Goal: Information Seeking & Learning: Stay updated

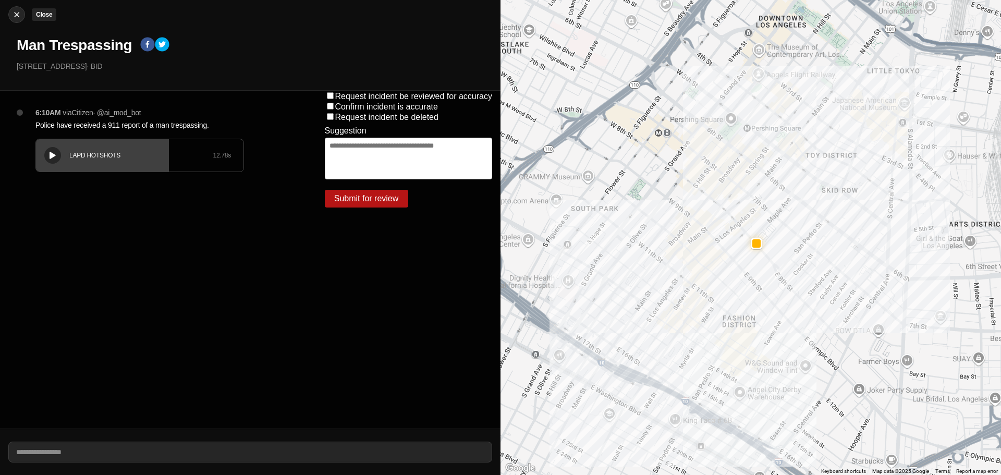
click at [21, 20] on button "Close" at bounding box center [16, 14] width 17 height 17
select select "*"
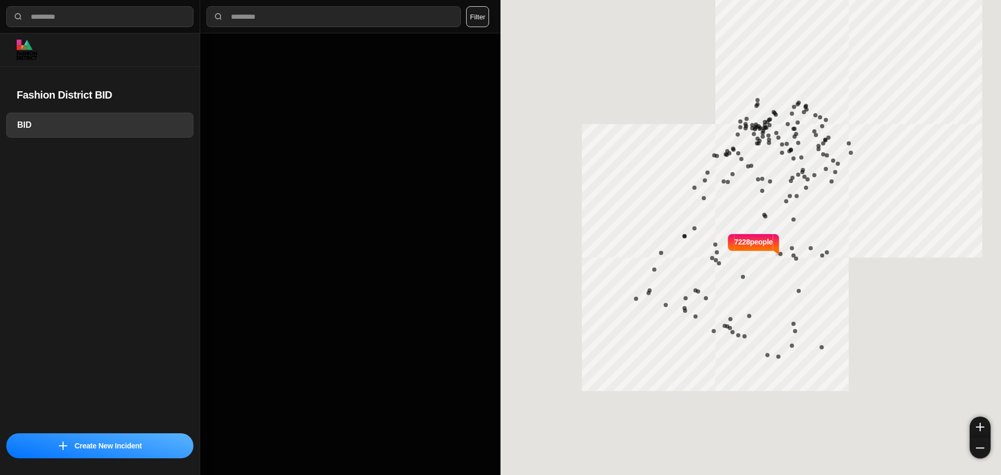
select select "*"
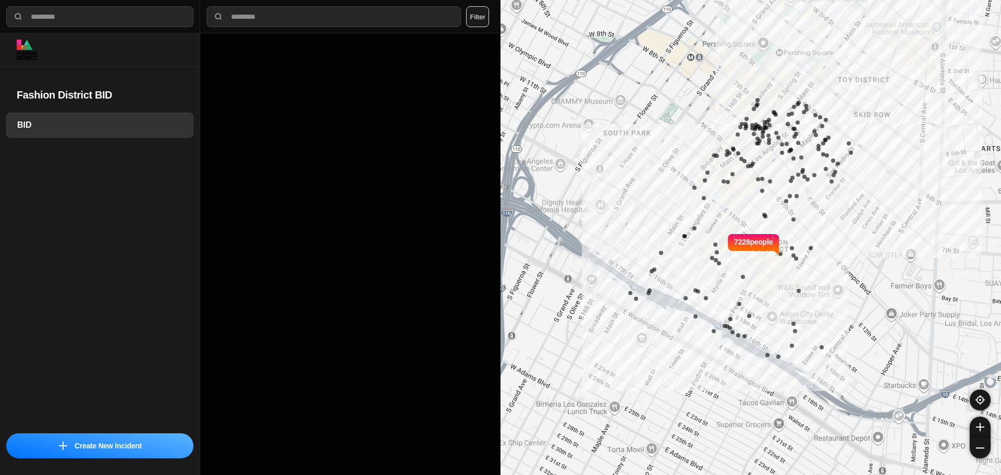
select select "*"
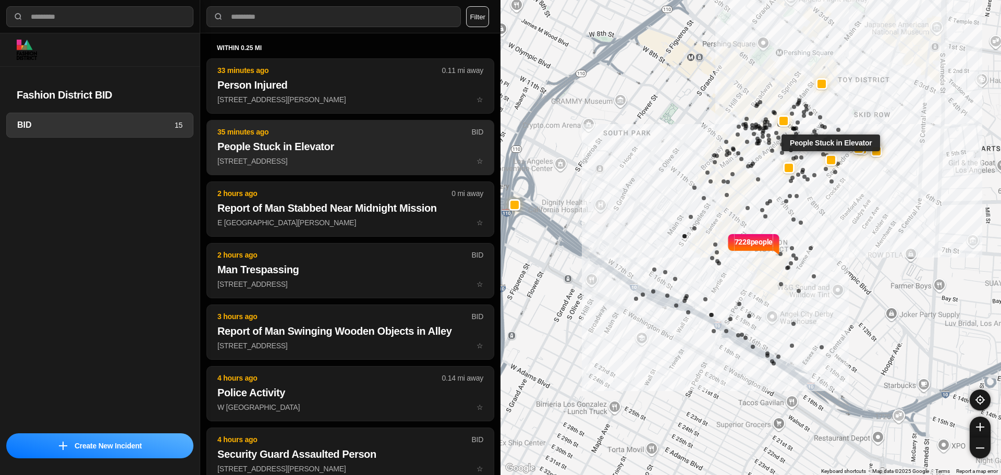
click at [351, 154] on button "35 minutes ago BID People Stuck in Elevator [STREET_ADDRESS] ☆" at bounding box center [350, 147] width 288 height 55
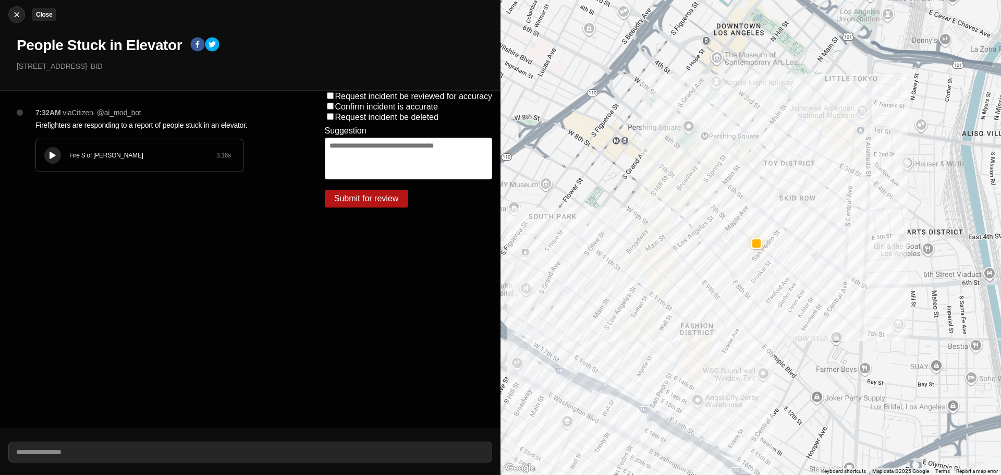
click at [16, 11] on img at bounding box center [16, 14] width 10 height 10
select select "*"
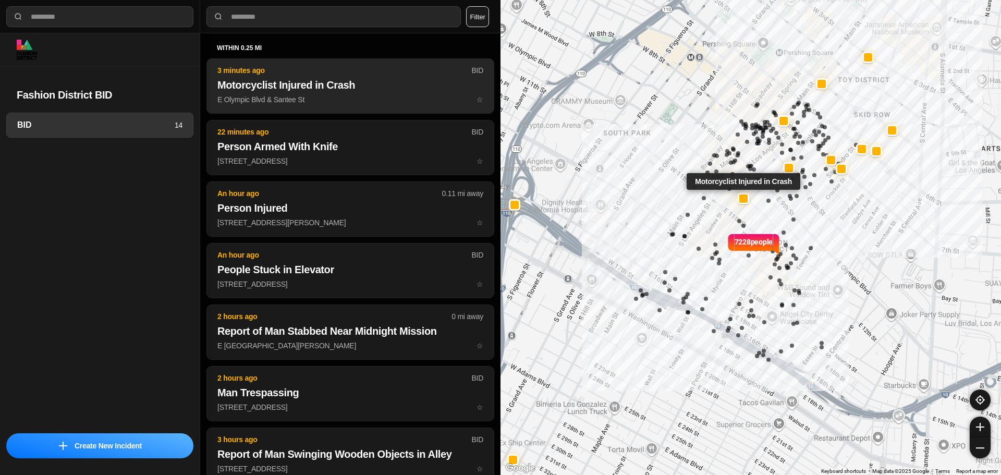
click at [349, 92] on button "3 minutes ago BID Motorcyclist Injured in Crash E Olympic Blvd & Santee St ☆" at bounding box center [350, 85] width 288 height 55
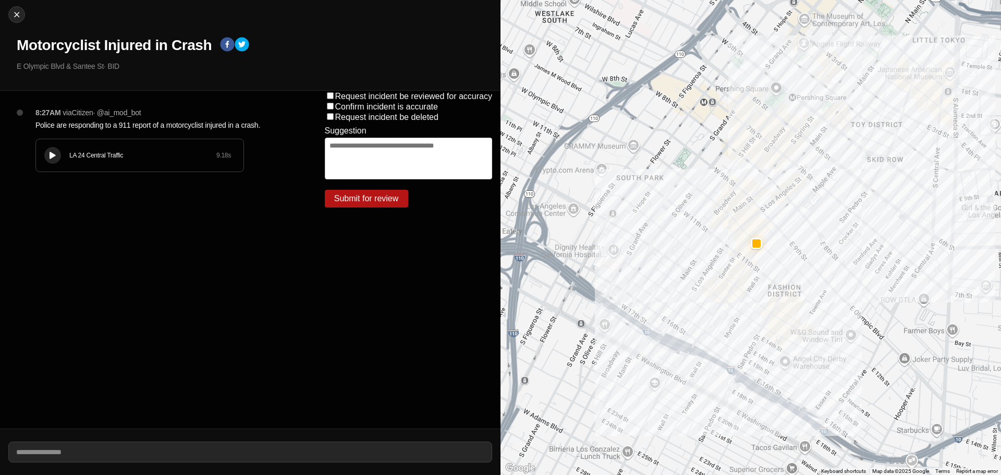
click at [47, 147] on div "LA 24 Central Traffic 9.18 s" at bounding box center [139, 155] width 207 height 32
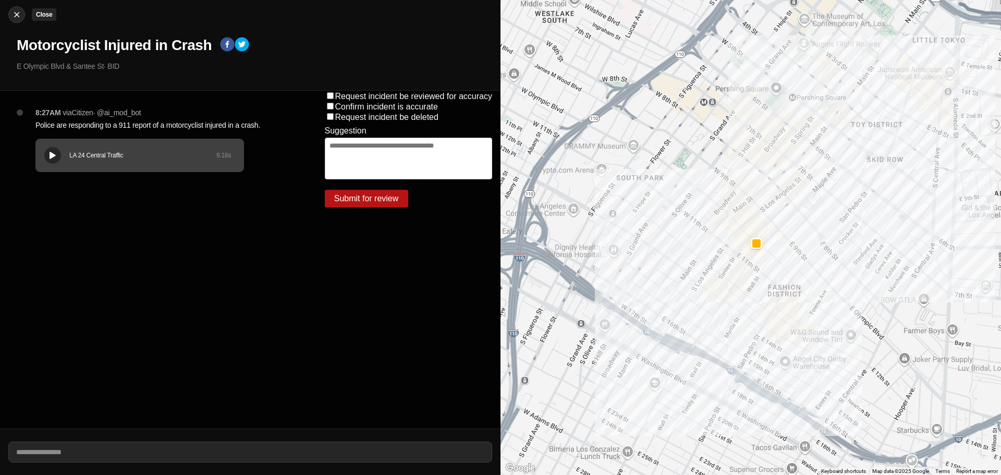
click at [23, 17] on div at bounding box center [17, 14] width 16 height 10
select select "*"
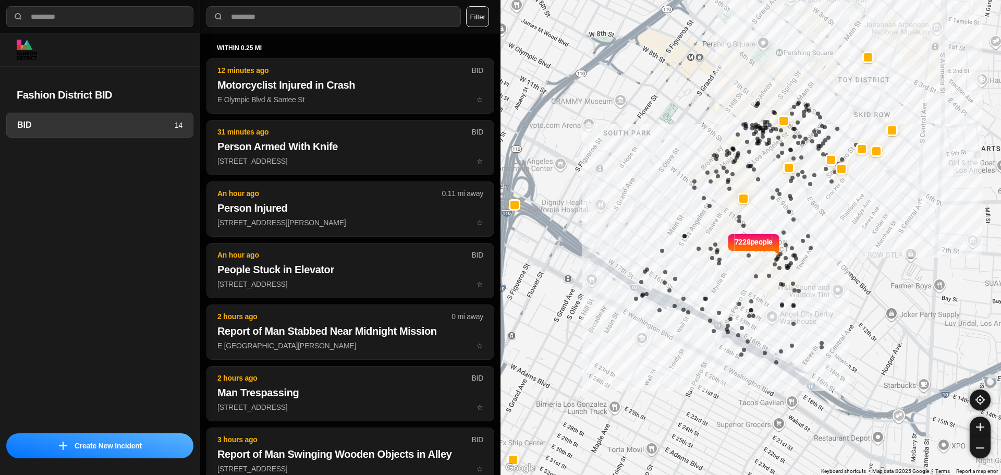
select select "*"
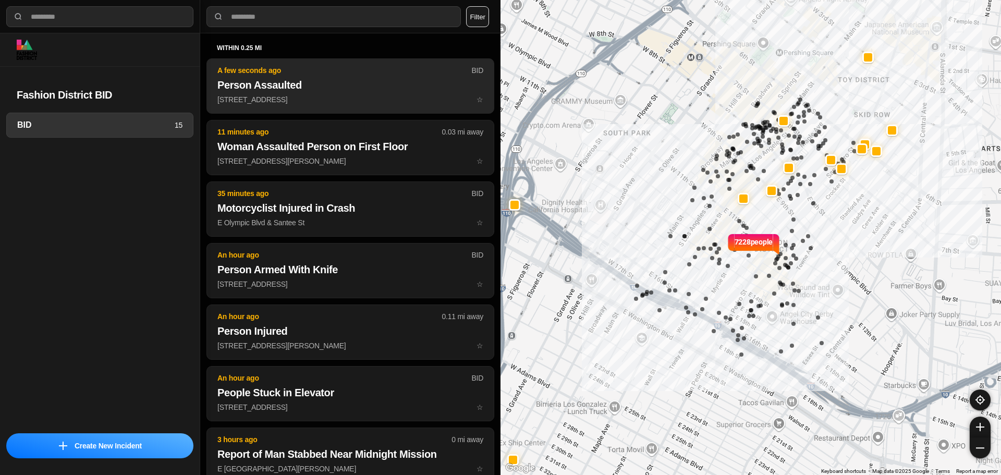
click at [347, 91] on h2 "Person Assaulted" at bounding box center [350, 85] width 266 height 15
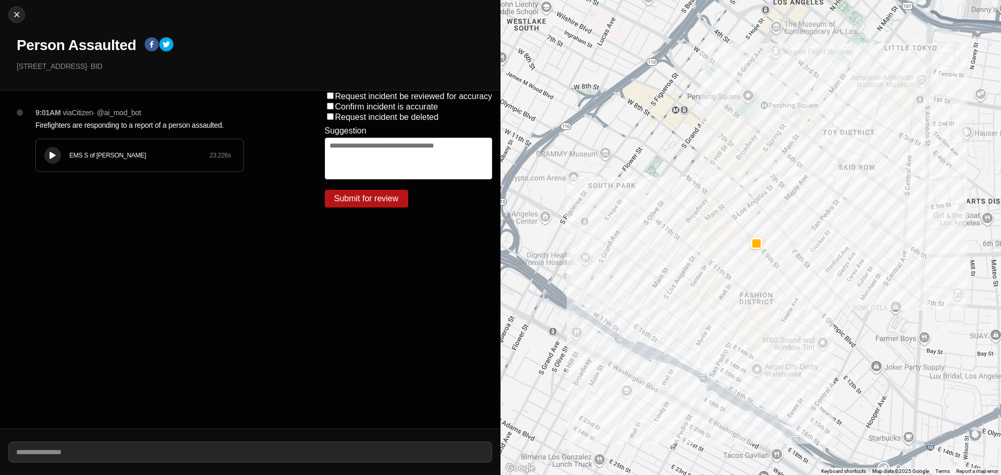
click at [57, 161] on button at bounding box center [52, 155] width 17 height 17
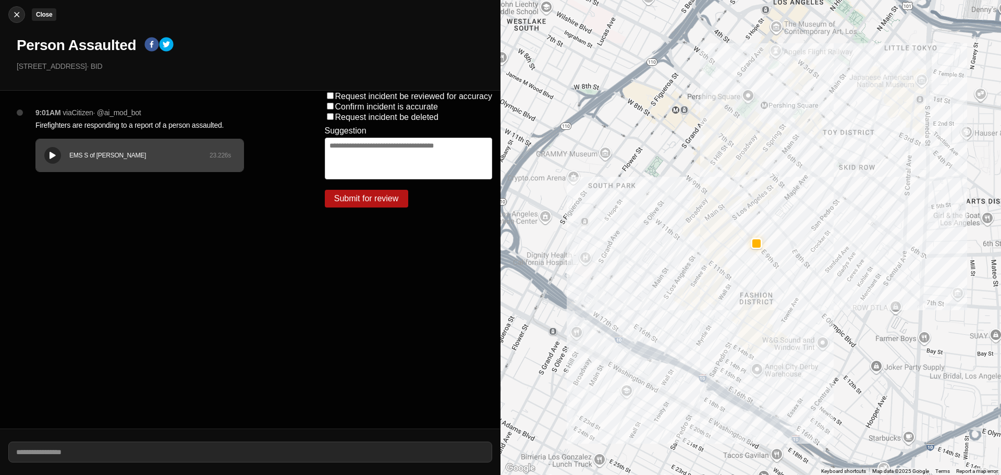
click at [16, 16] on img at bounding box center [16, 14] width 10 height 10
select select "*"
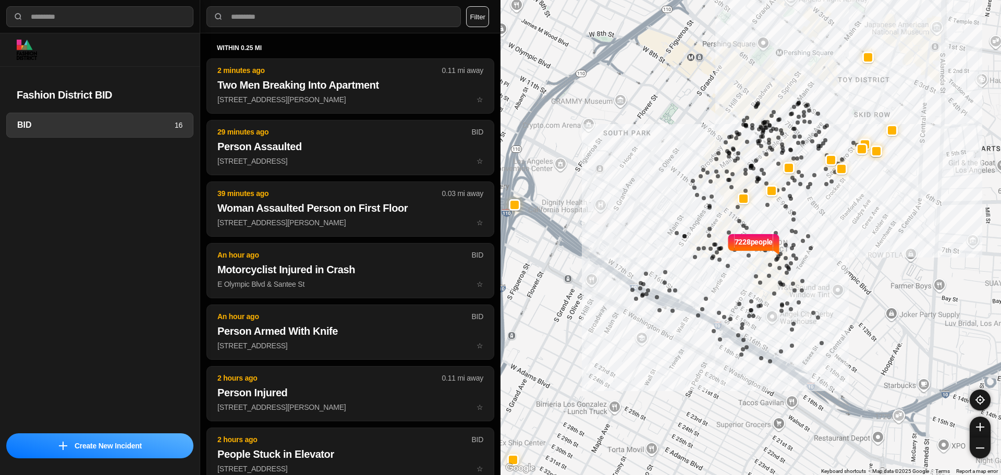
select select "*"
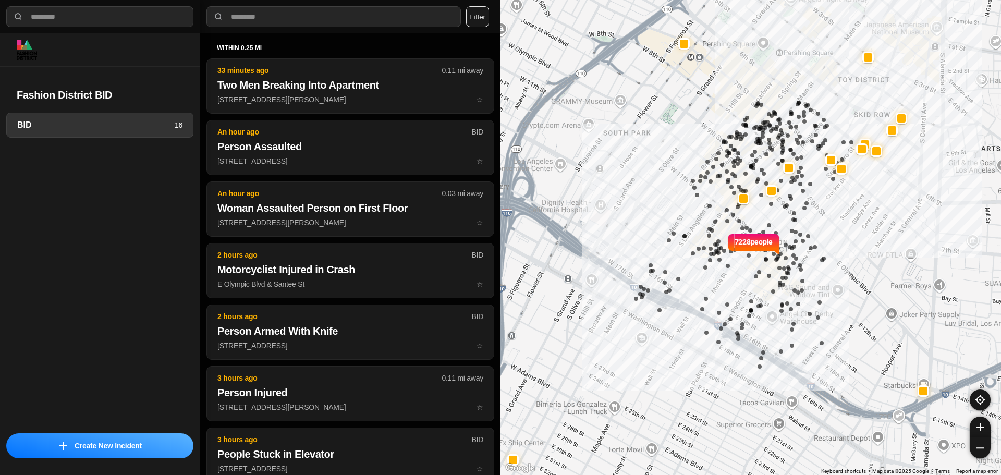
select select "*"
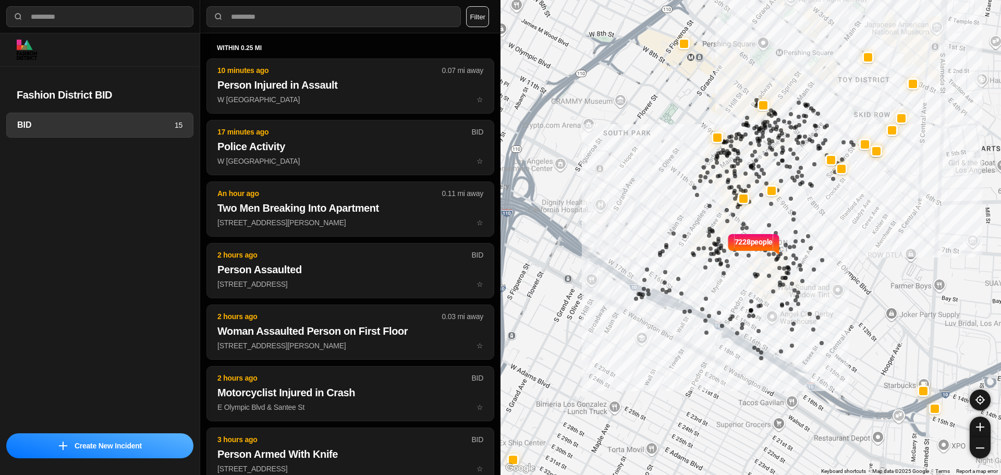
select select "*"
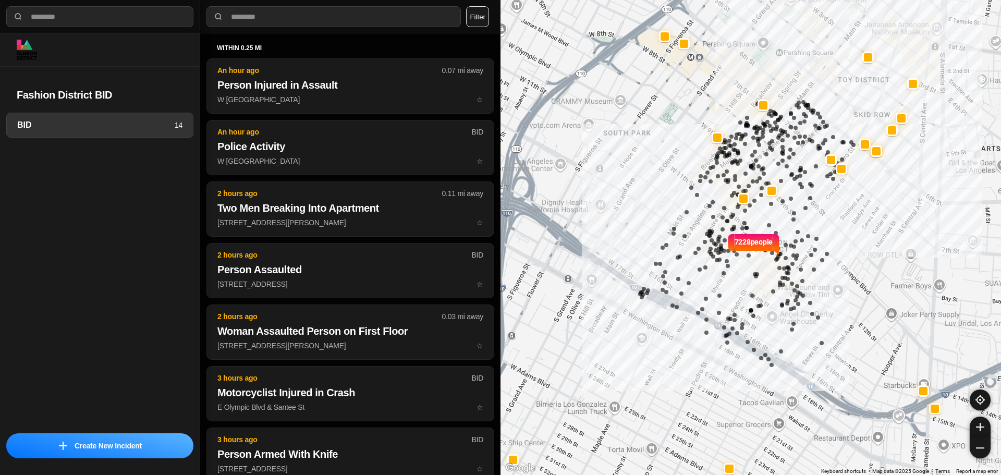
select select "*"
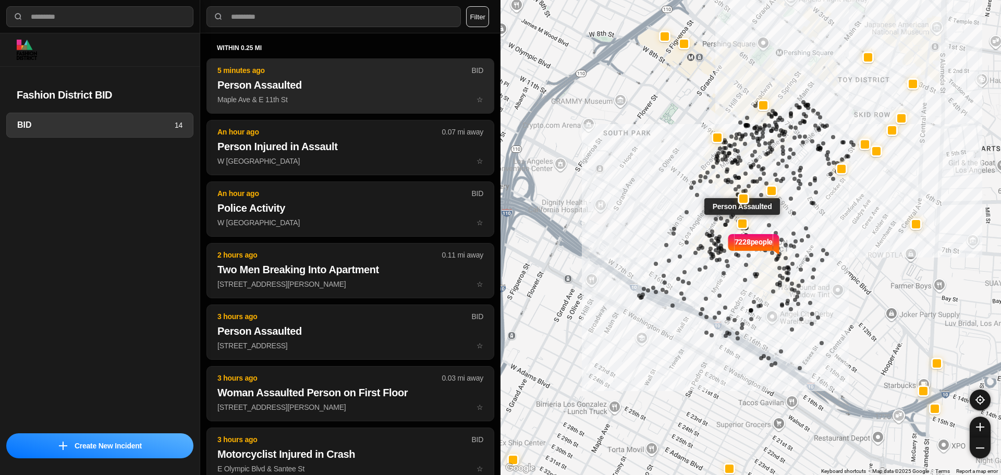
click at [356, 86] on h2 "Person Assaulted" at bounding box center [350, 85] width 266 height 15
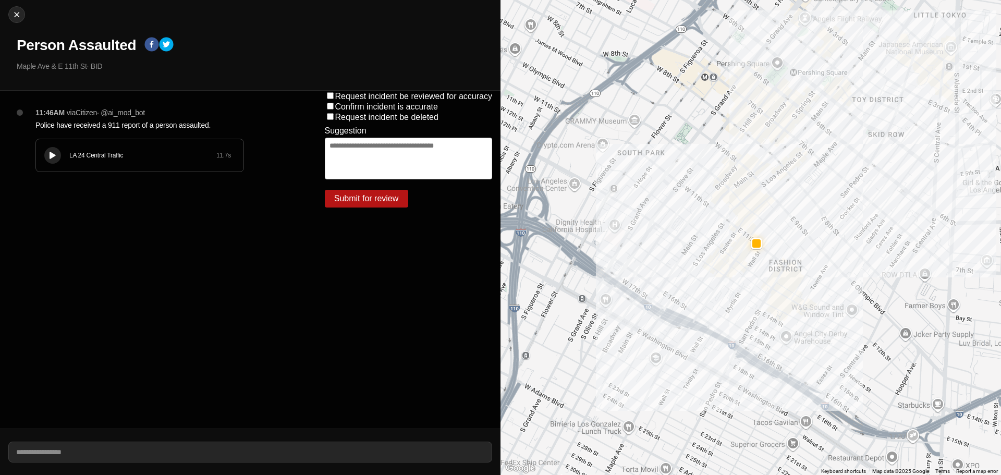
click at [53, 152] on icon at bounding box center [53, 155] width 6 height 7
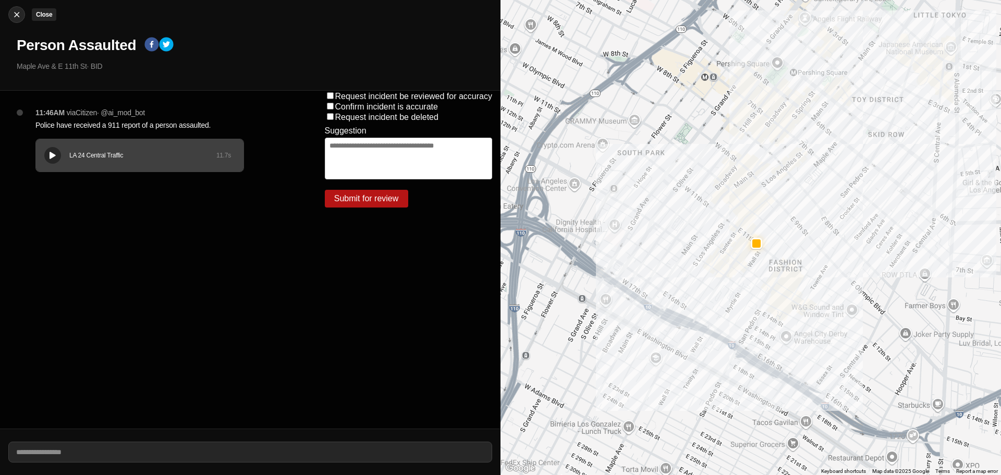
click at [19, 13] on img at bounding box center [16, 14] width 10 height 10
select select "*"
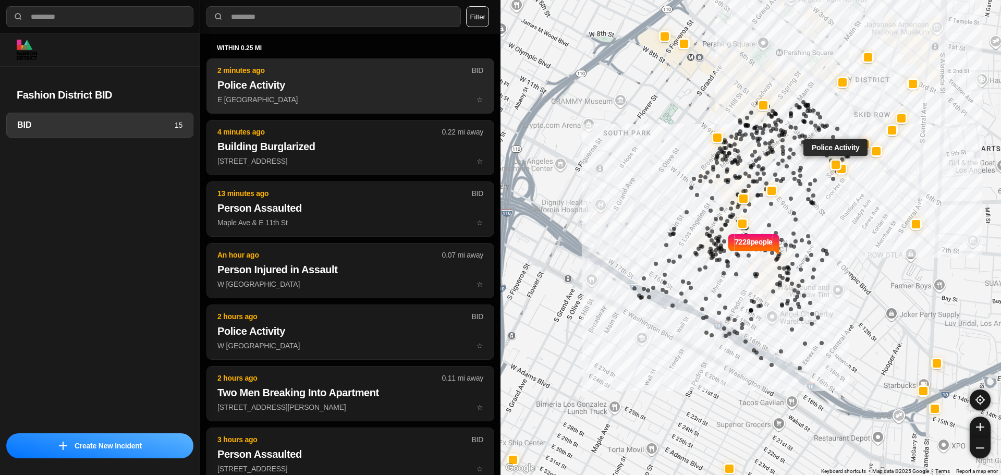
click at [371, 78] on h2 "Police Activity" at bounding box center [350, 85] width 266 height 15
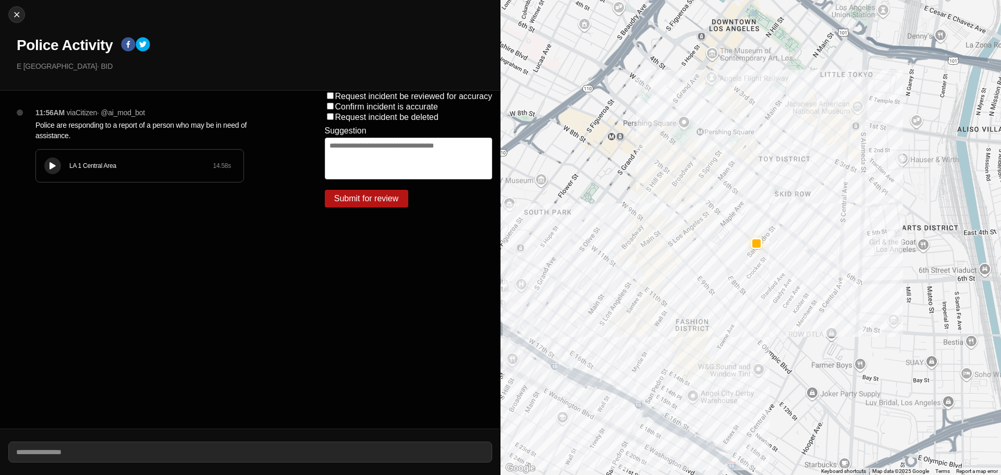
click at [57, 164] on div at bounding box center [52, 166] width 10 height 8
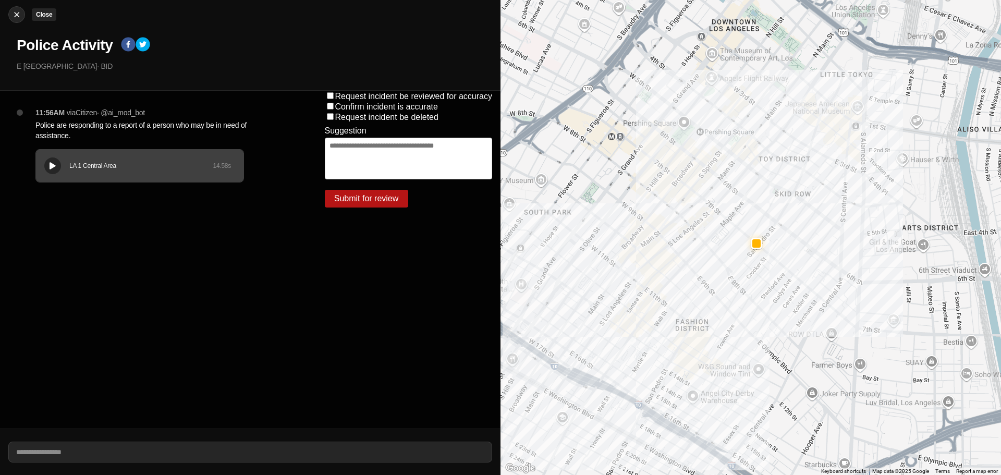
click at [24, 16] on button "Close" at bounding box center [16, 14] width 17 height 17
select select "*"
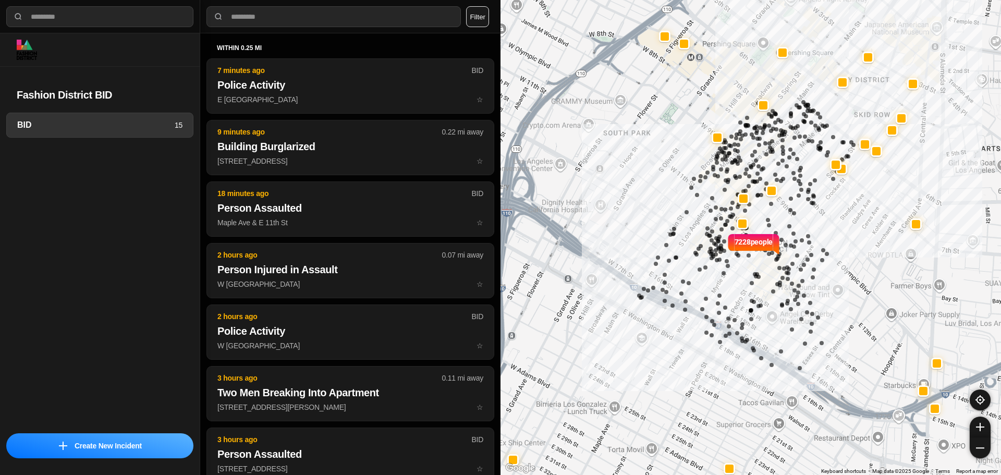
select select "*"
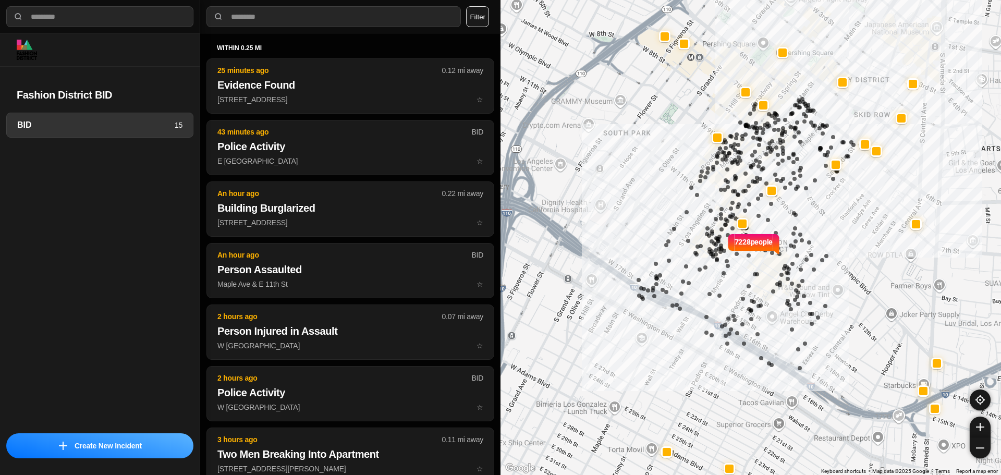
select select "*"
